Goal: Information Seeking & Learning: Learn about a topic

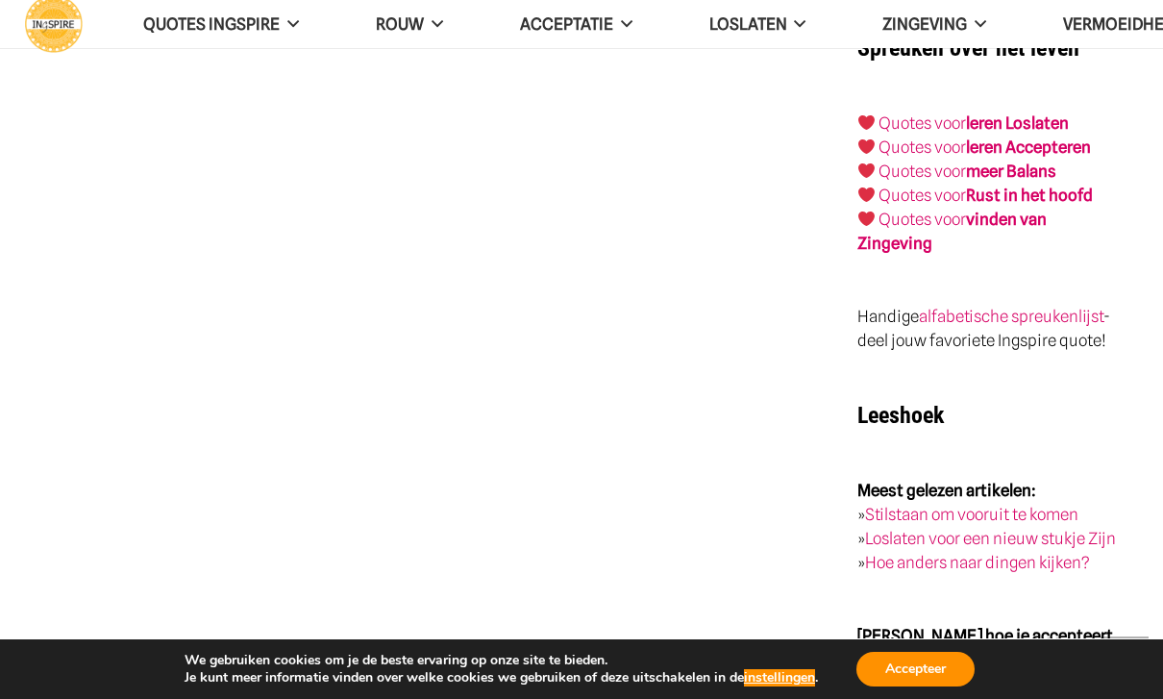
scroll to position [3202, 0]
click at [266, 22] on span "QUOTES INGSPIRE" at bounding box center [211, 23] width 137 height 19
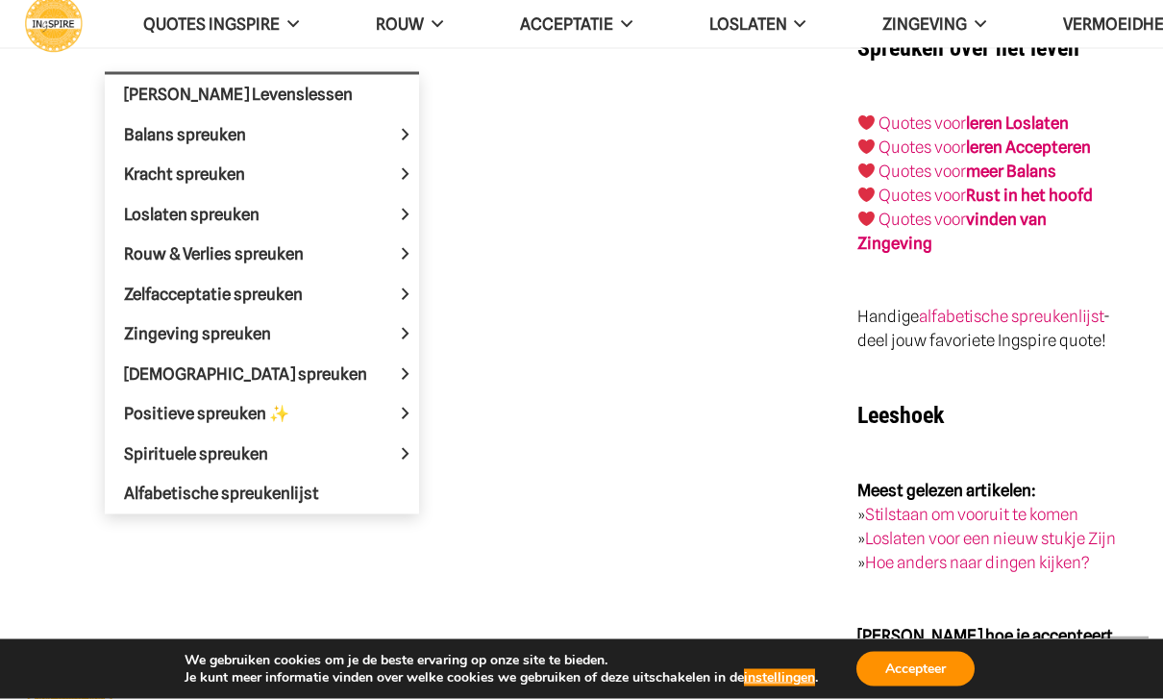
scroll to position [3203, 0]
click at [301, 409] on span "Positieve spreuken ✨" at bounding box center [223, 413] width 198 height 19
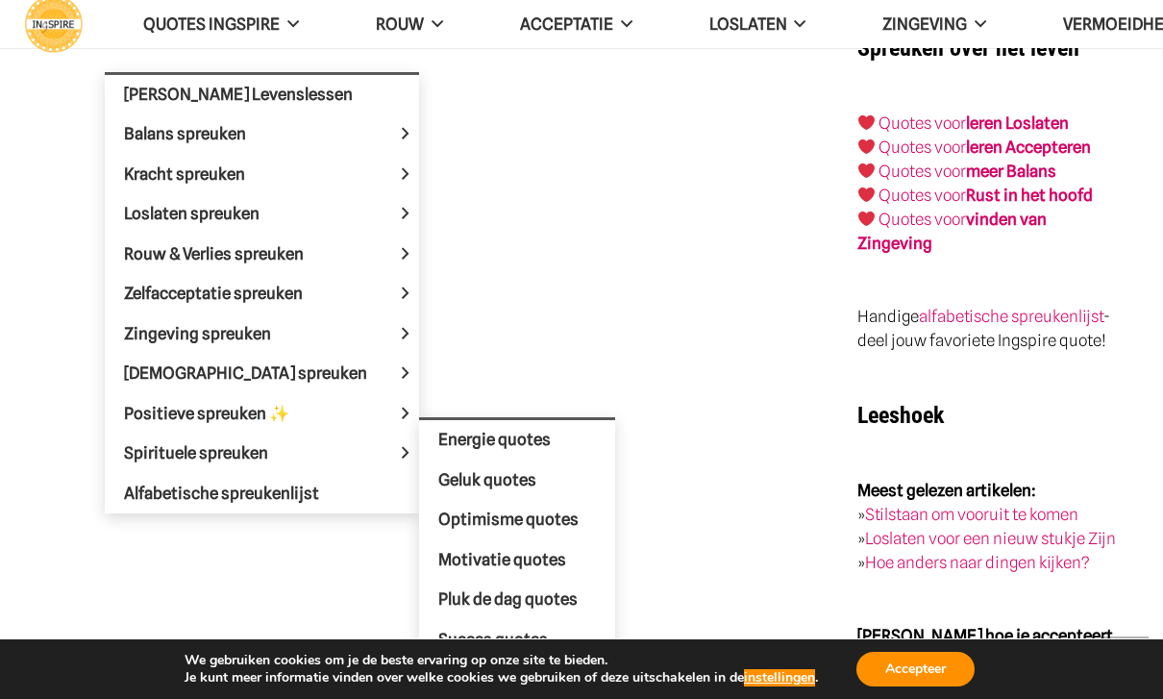
click at [498, 446] on link "Energie quotes" at bounding box center [517, 440] width 196 height 40
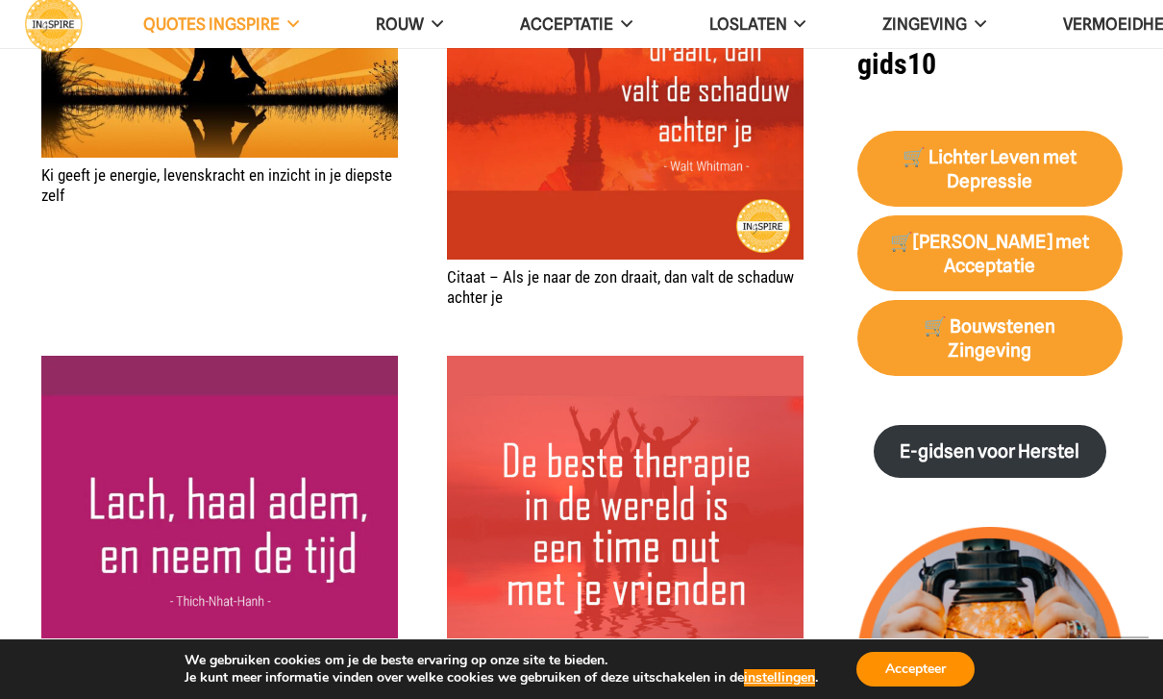
scroll to position [1828, 0]
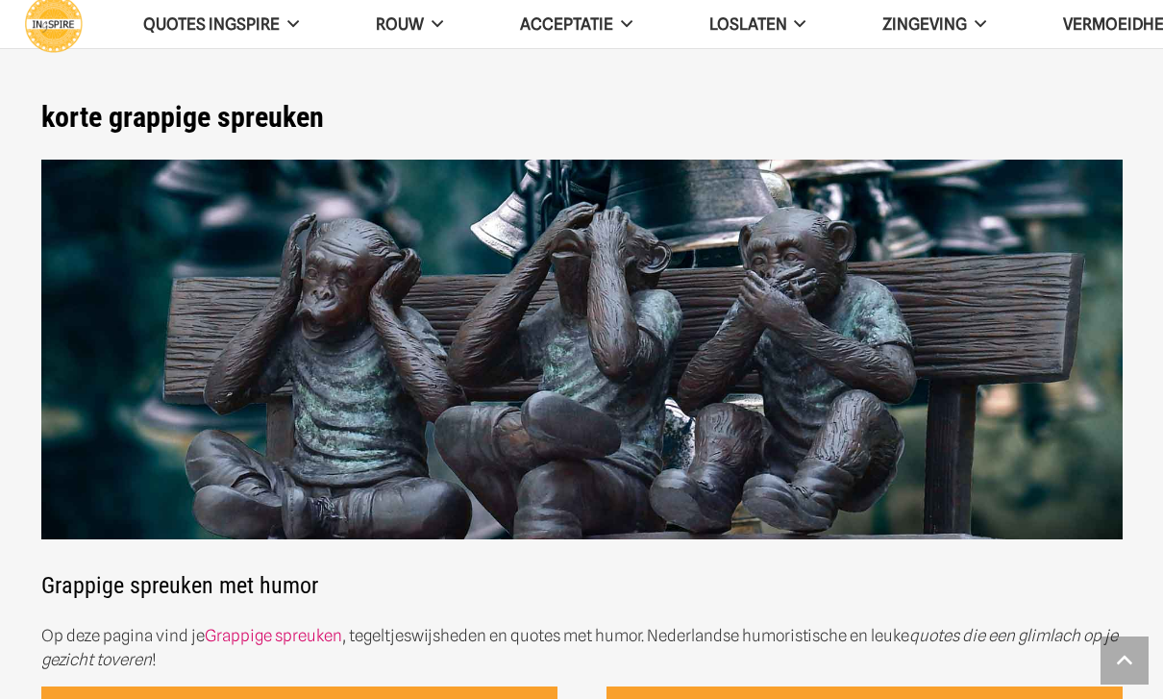
scroll to position [3264, 0]
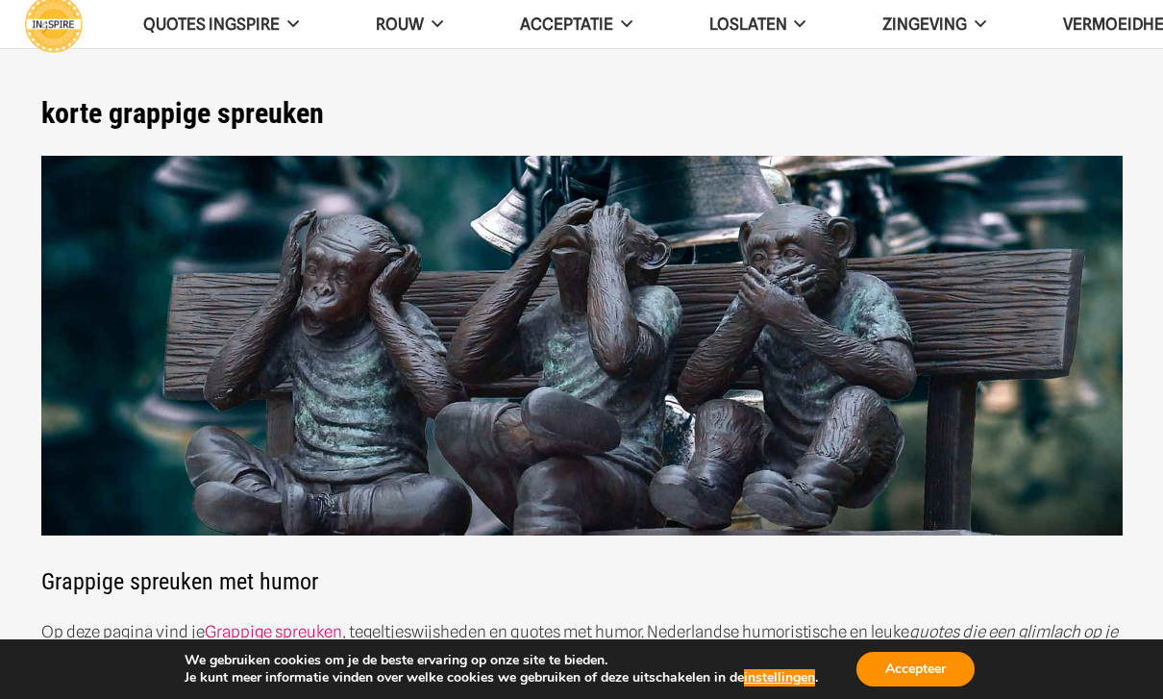
scroll to position [2, 0]
